Goal: Task Accomplishment & Management: Manage account settings

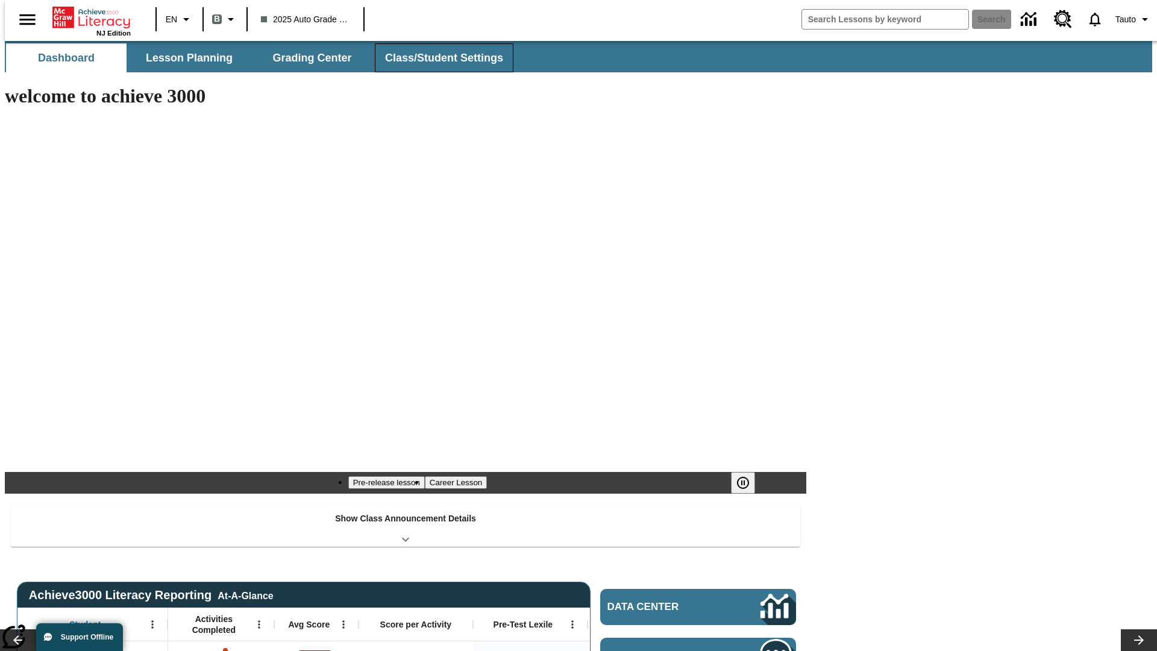
click at [438, 58] on span "Class/Student Settings" at bounding box center [444, 58] width 118 height 14
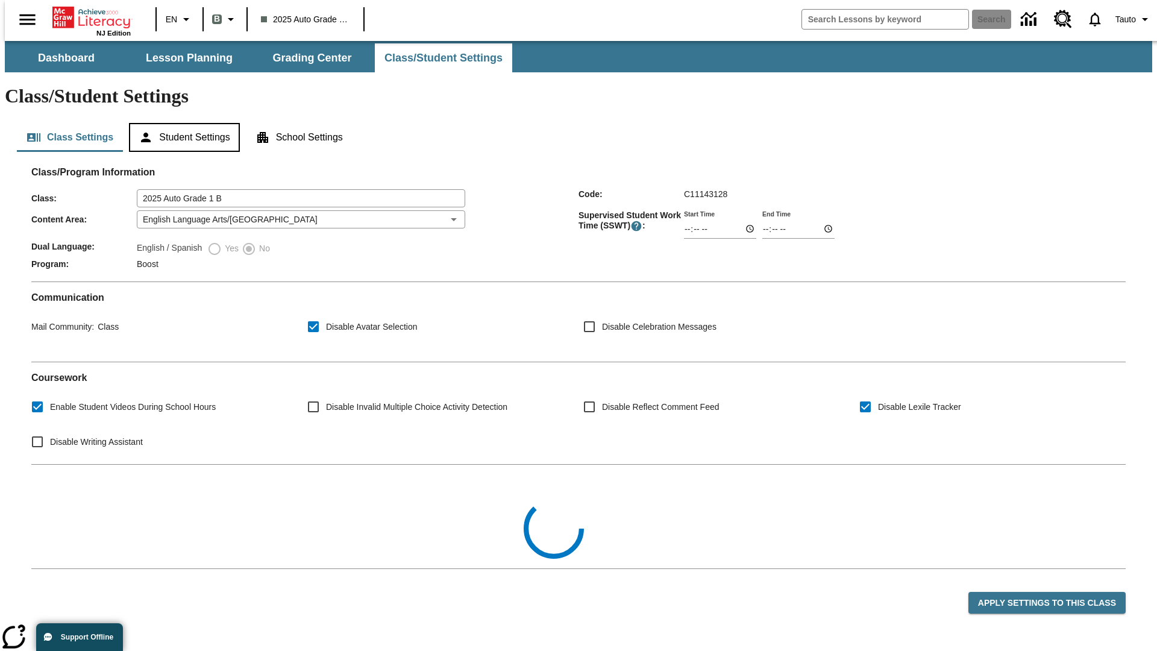
click at [181, 123] on button "Student Settings" at bounding box center [184, 137] width 110 height 29
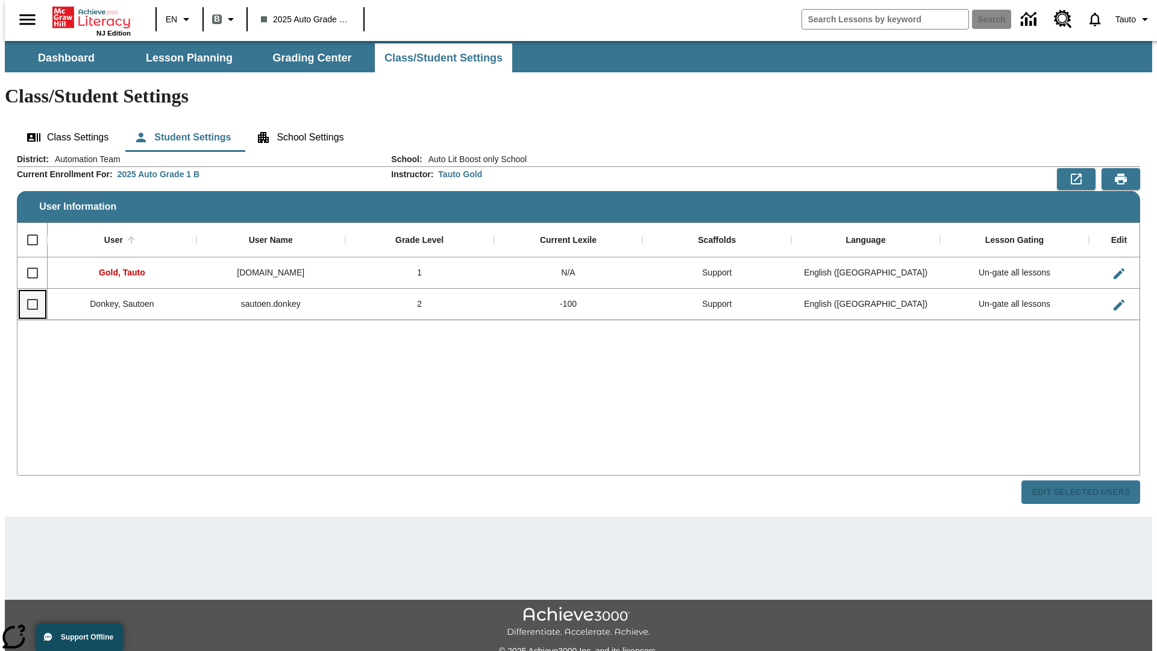
click at [27, 292] on input "Select row" at bounding box center [32, 304] width 25 height 25
checkbox input "true"
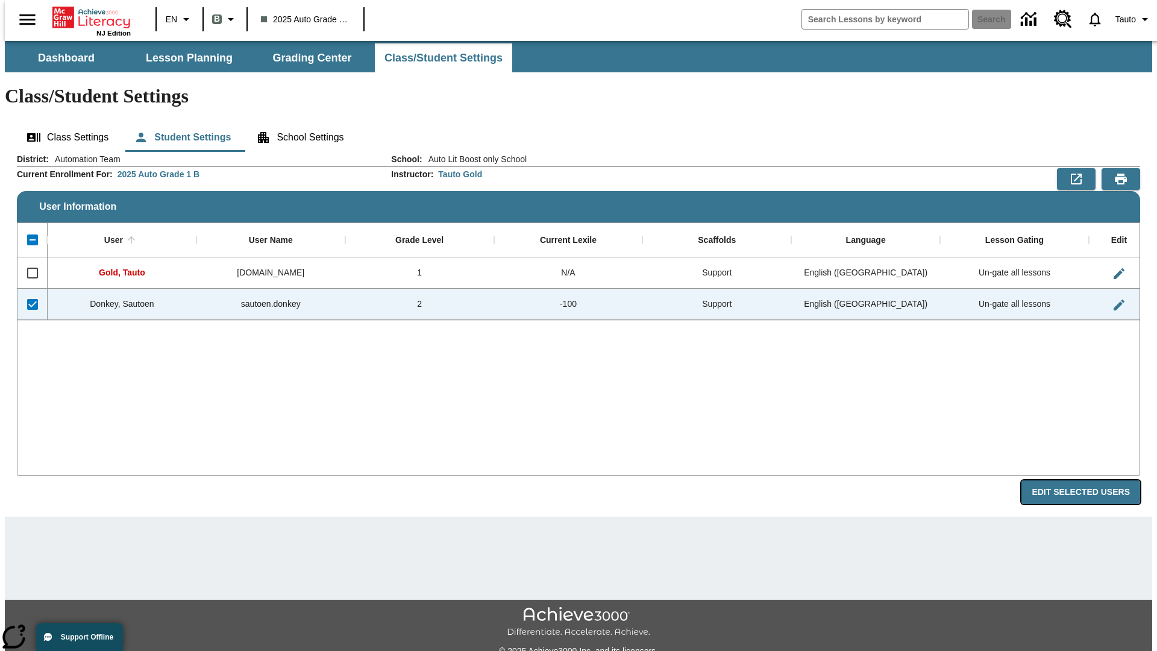
click at [1090, 480] on button "Edit Selected Users" at bounding box center [1081, 492] width 119 height 24
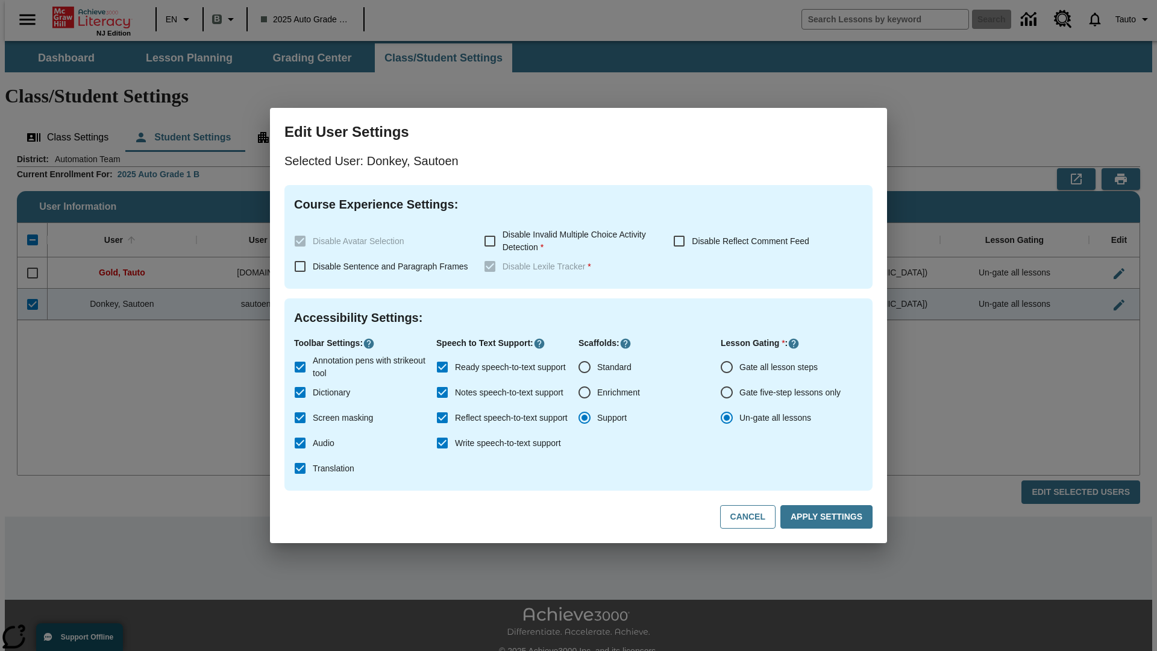
click at [727, 367] on input "Gate all lesson steps" at bounding box center [726, 366] width 25 height 25
radio input "true"
click at [829, 517] on button "Apply Settings" at bounding box center [827, 517] width 92 height 24
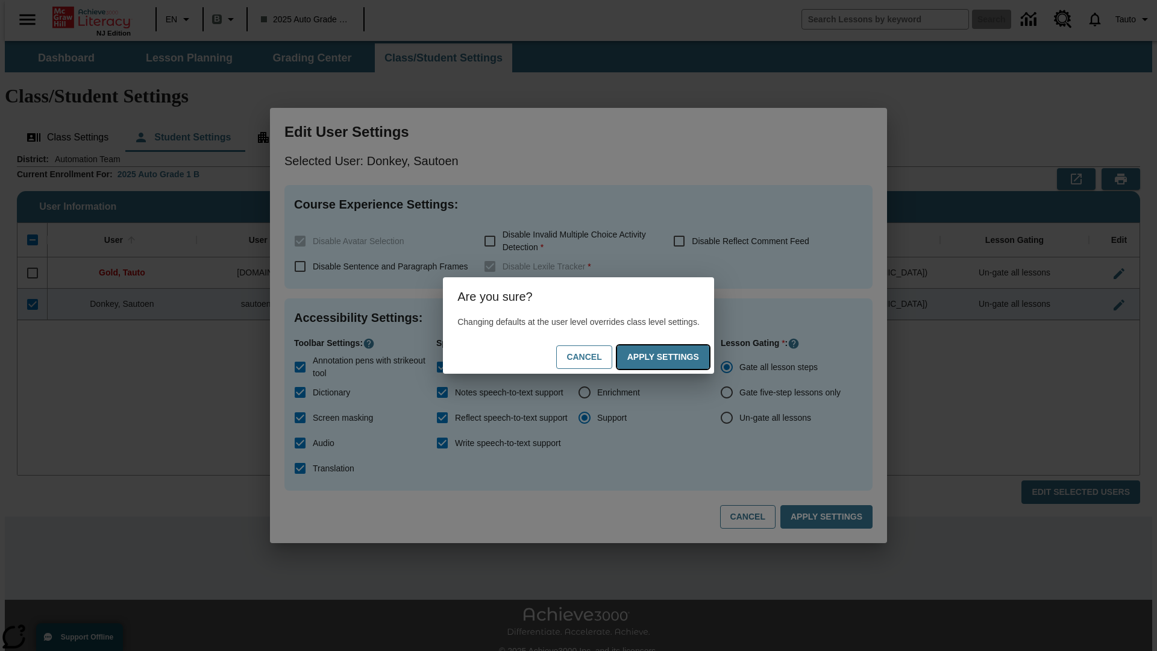
click at [675, 357] on button "Apply Settings" at bounding box center [663, 357] width 92 height 24
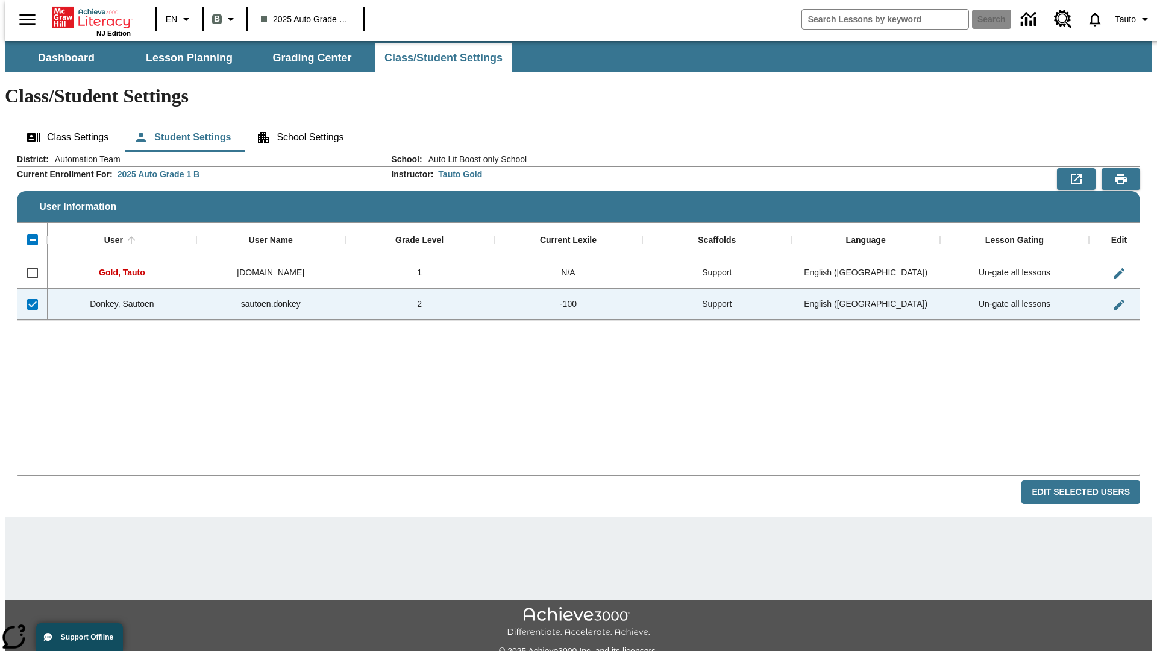
checkbox input "false"
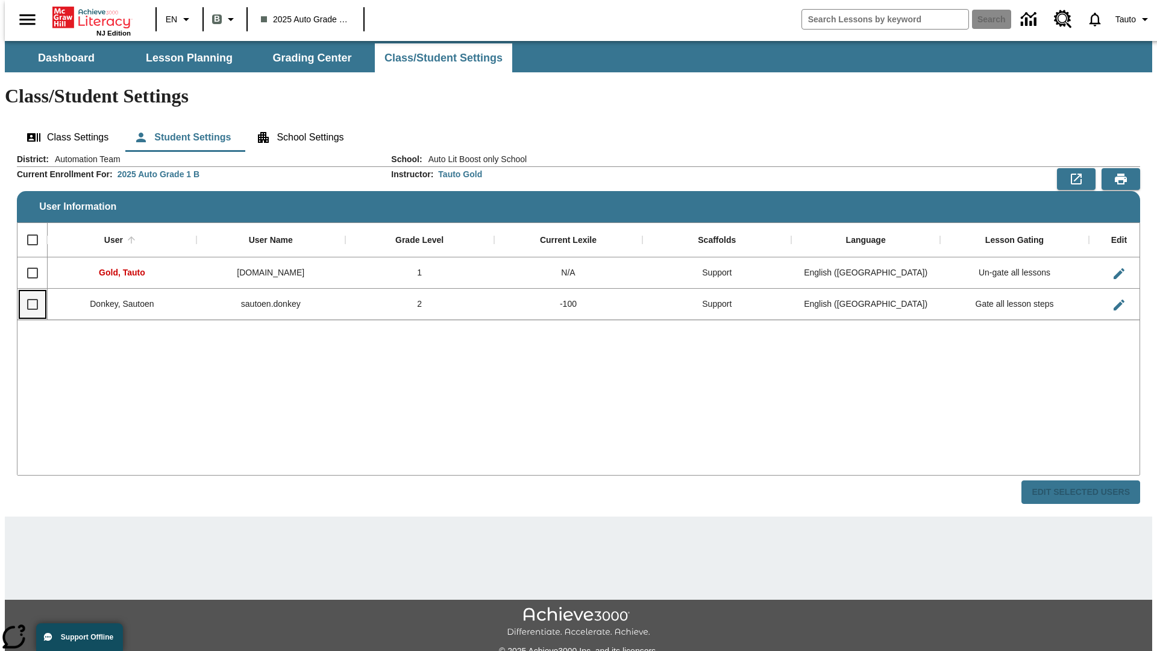
click at [27, 292] on input "Select row" at bounding box center [32, 304] width 25 height 25
checkbox input "true"
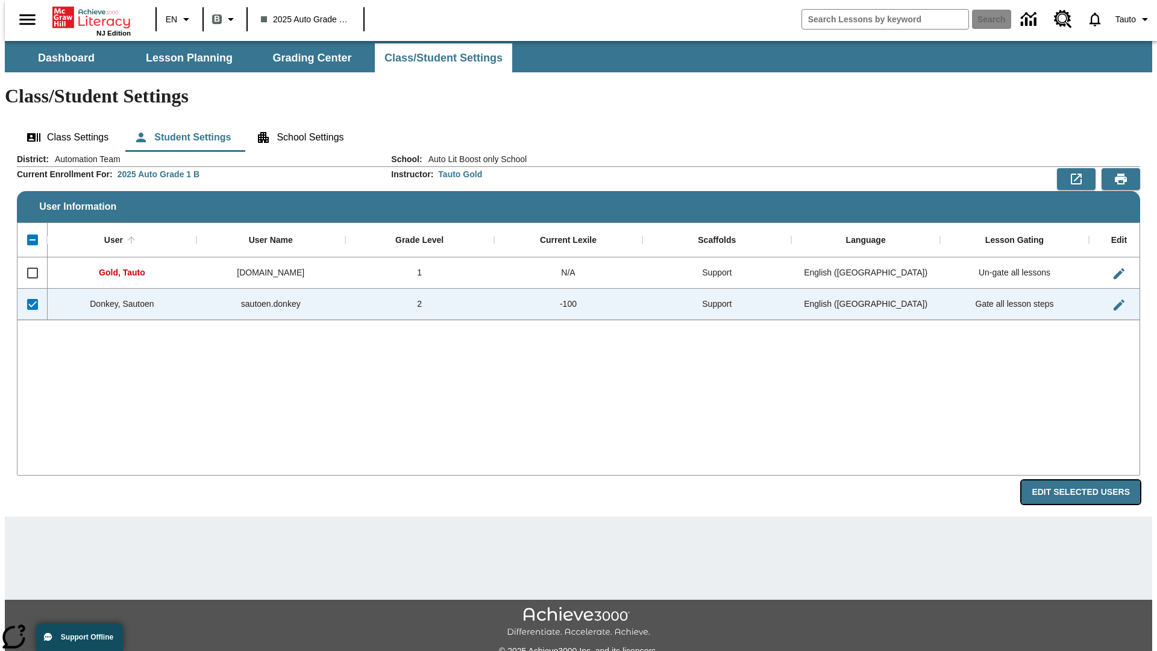
click at [1090, 480] on button "Edit Selected Users" at bounding box center [1081, 492] width 119 height 24
